Goal: Transaction & Acquisition: Purchase product/service

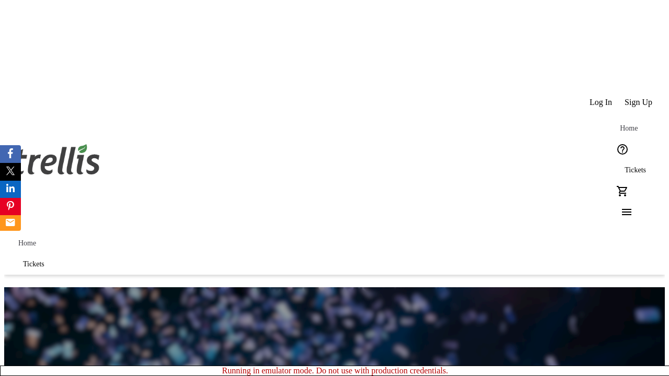
click at [624, 166] on span "Tickets" at bounding box center [634, 170] width 21 height 8
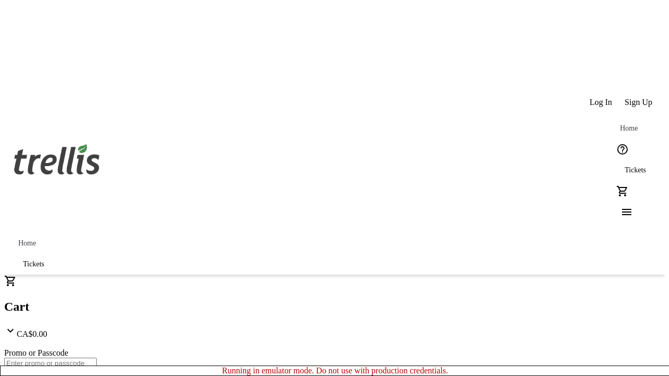
type input "1"
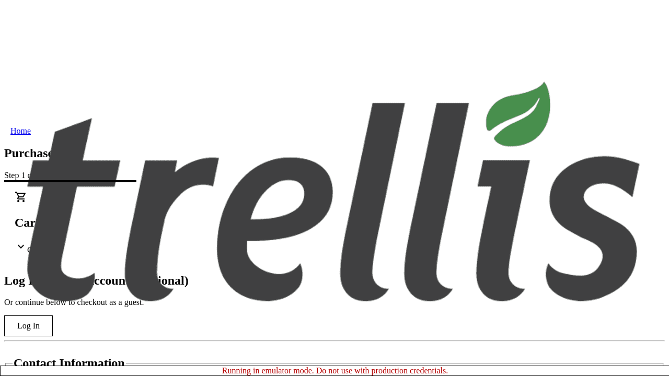
type input "[PERSON_NAME][EMAIL_ADDRESS][DOMAIN_NAME]"
type input "[PERSON_NAME]"
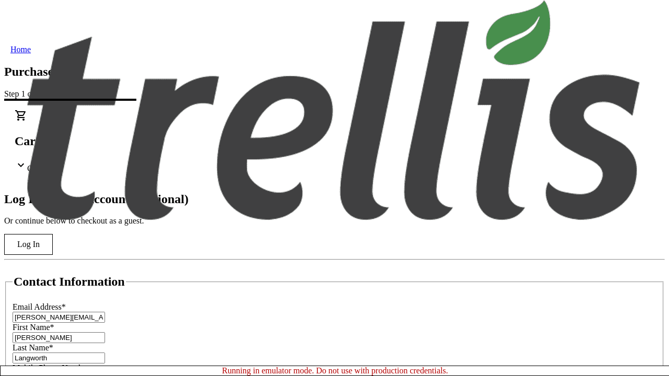
type input "Langworth"
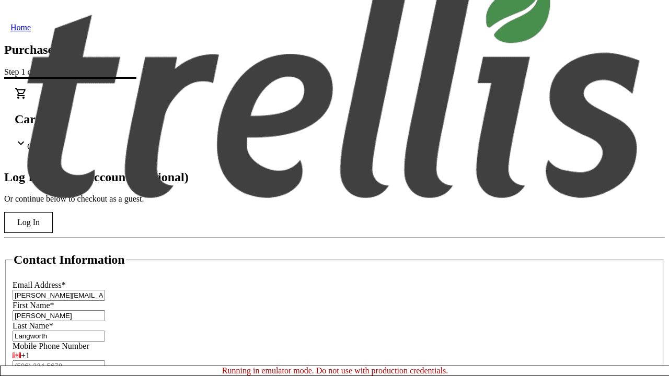
scroll to position [104, 0]
